Goal: Task Accomplishment & Management: Use online tool/utility

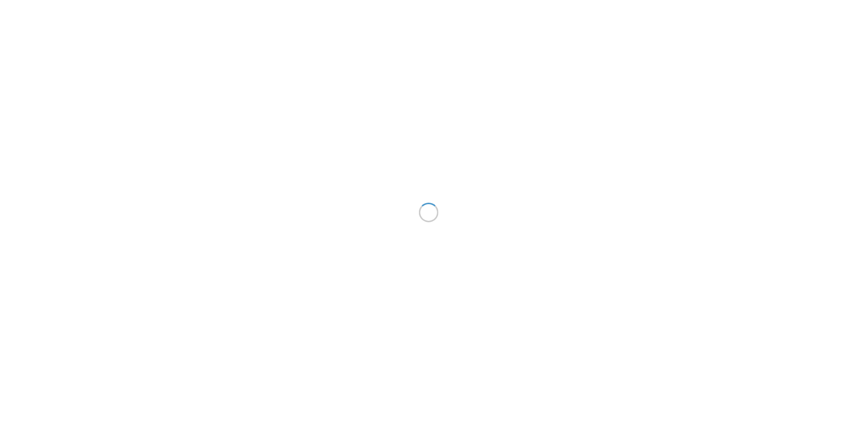
click at [844, 0] on div at bounding box center [428, 212] width 857 height 425
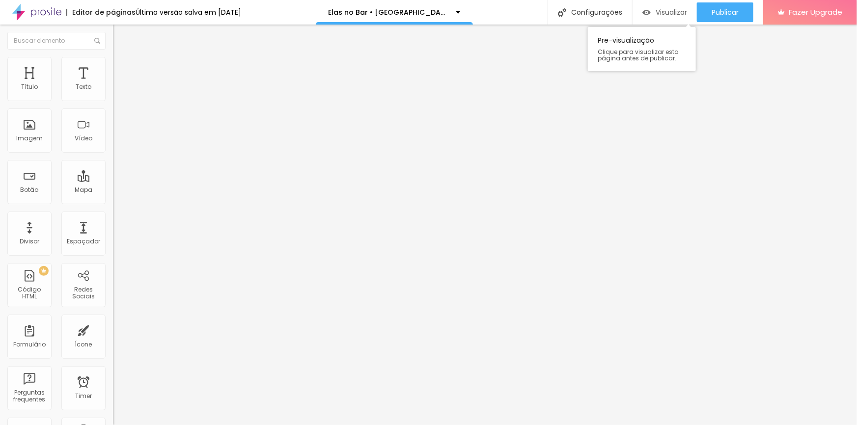
click at [672, 17] on div "Visualizar" at bounding box center [664, 12] width 45 height 20
click at [668, 1] on div "Visualizar Pre-visualização Clique para visualizar esta página antes de publica…" at bounding box center [664, 12] width 64 height 25
click at [663, 11] on span "Visualizar" at bounding box center [670, 12] width 31 height 8
